Goal: Book appointment/travel/reservation

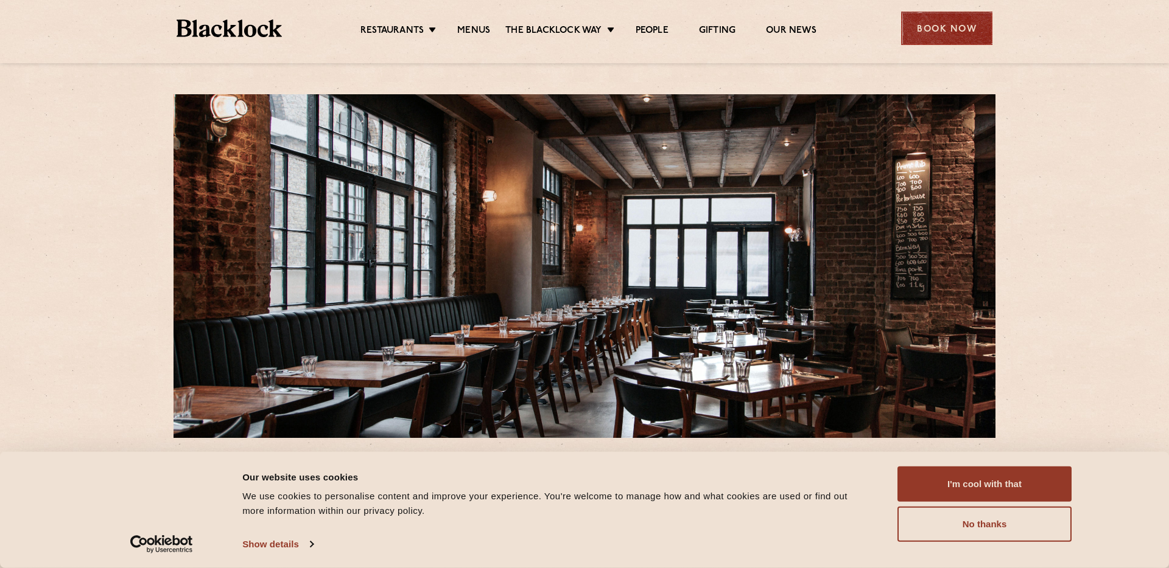
click at [940, 33] on div "Book Now" at bounding box center [946, 28] width 91 height 33
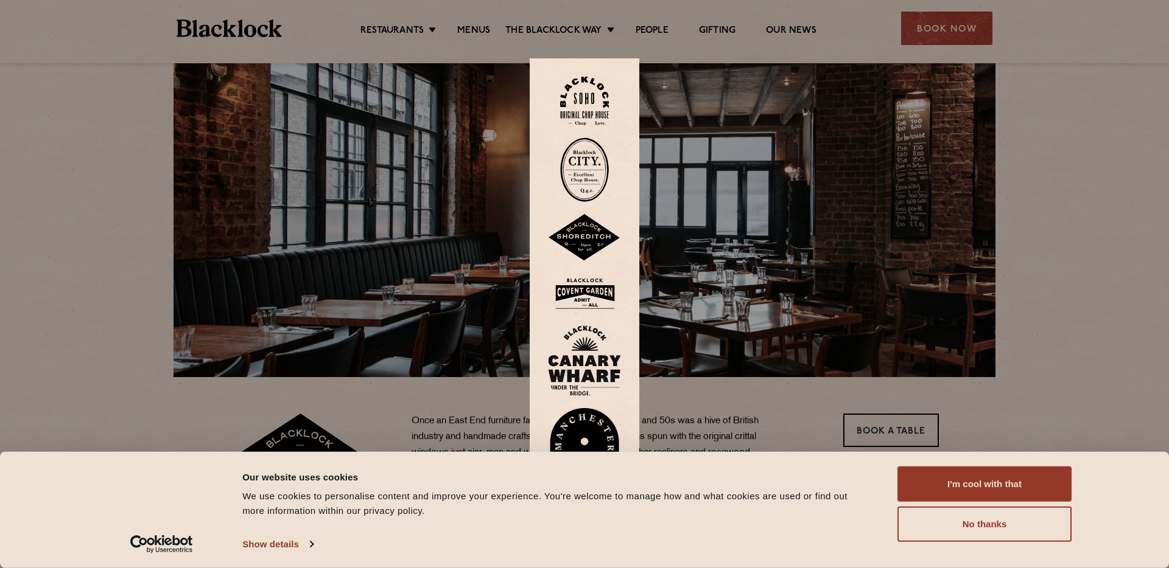
scroll to position [61, 0]
click at [575, 247] on img at bounding box center [584, 237] width 73 height 47
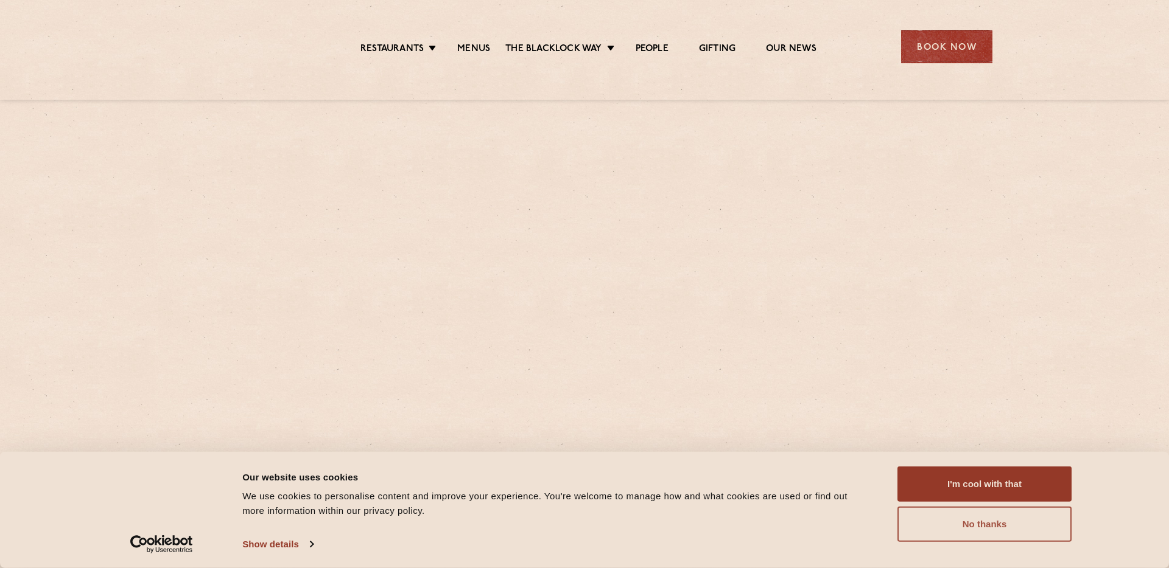
click at [920, 511] on button "No thanks" at bounding box center [984, 524] width 174 height 35
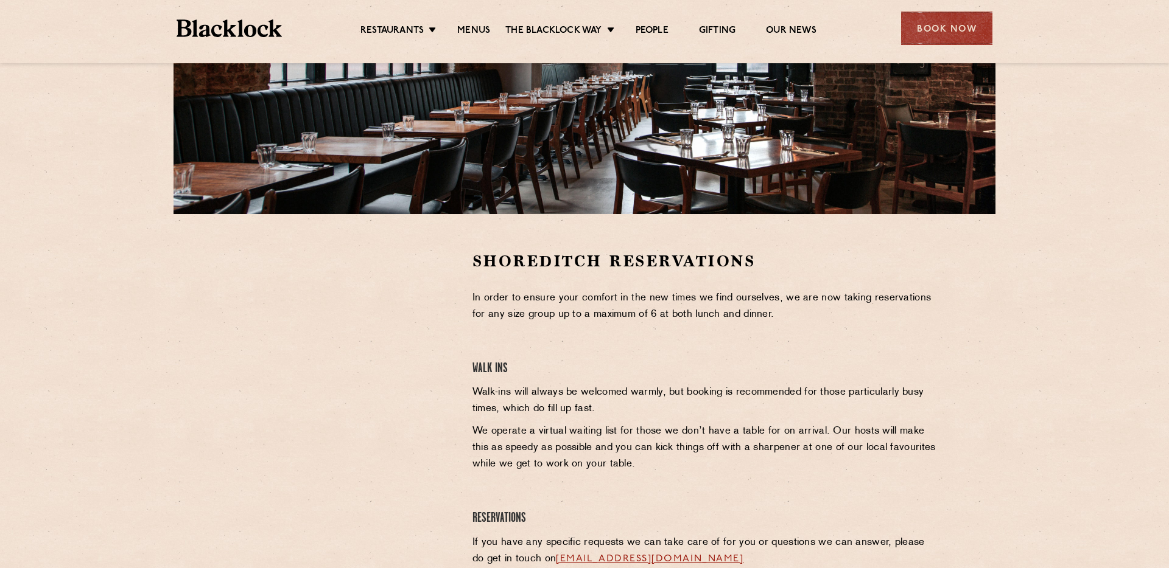
scroll to position [220, 0]
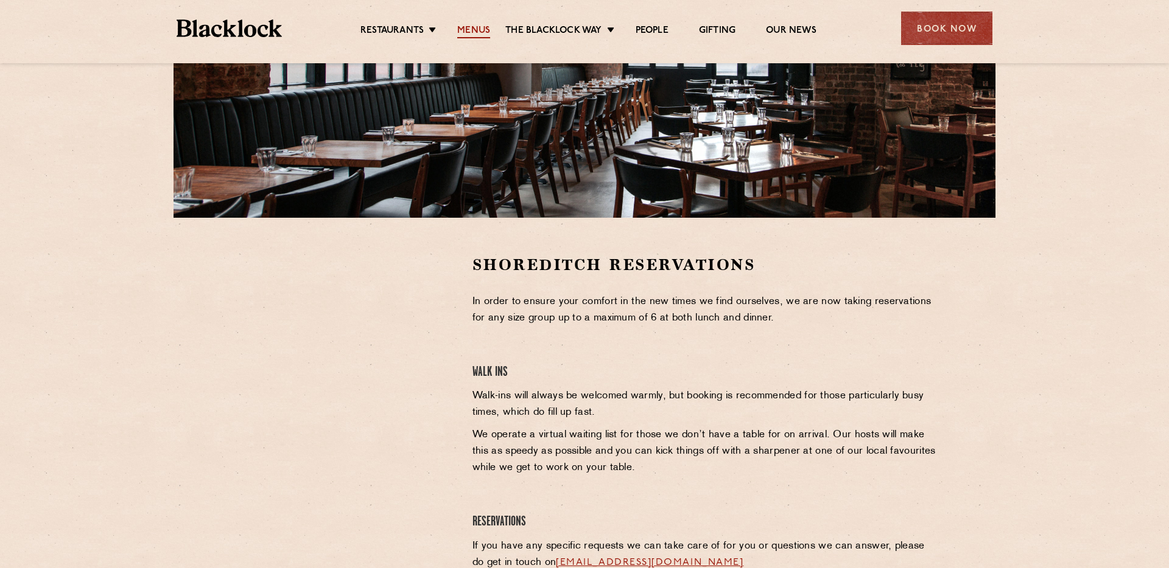
click at [467, 29] on link "Menus" at bounding box center [473, 31] width 33 height 13
